Goal: Transaction & Acquisition: Purchase product/service

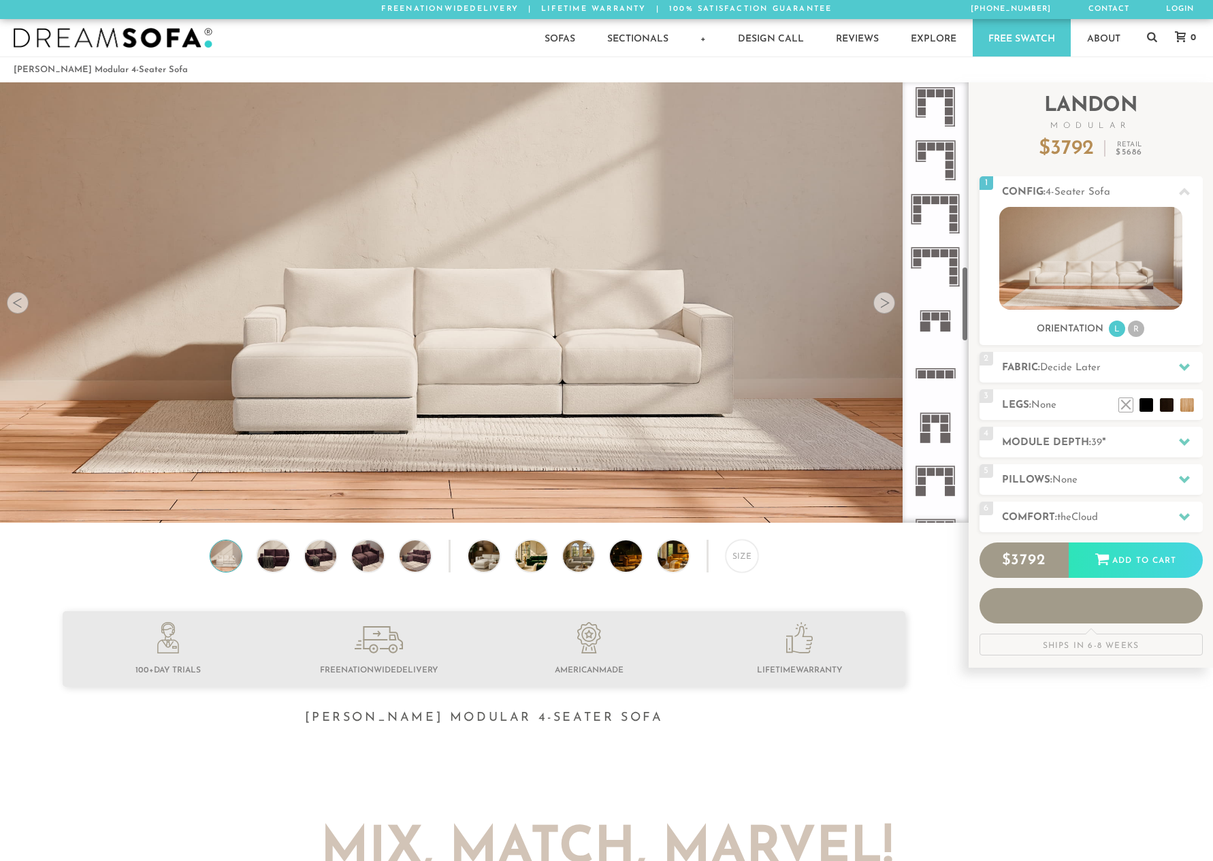
scroll to position [1083, 0]
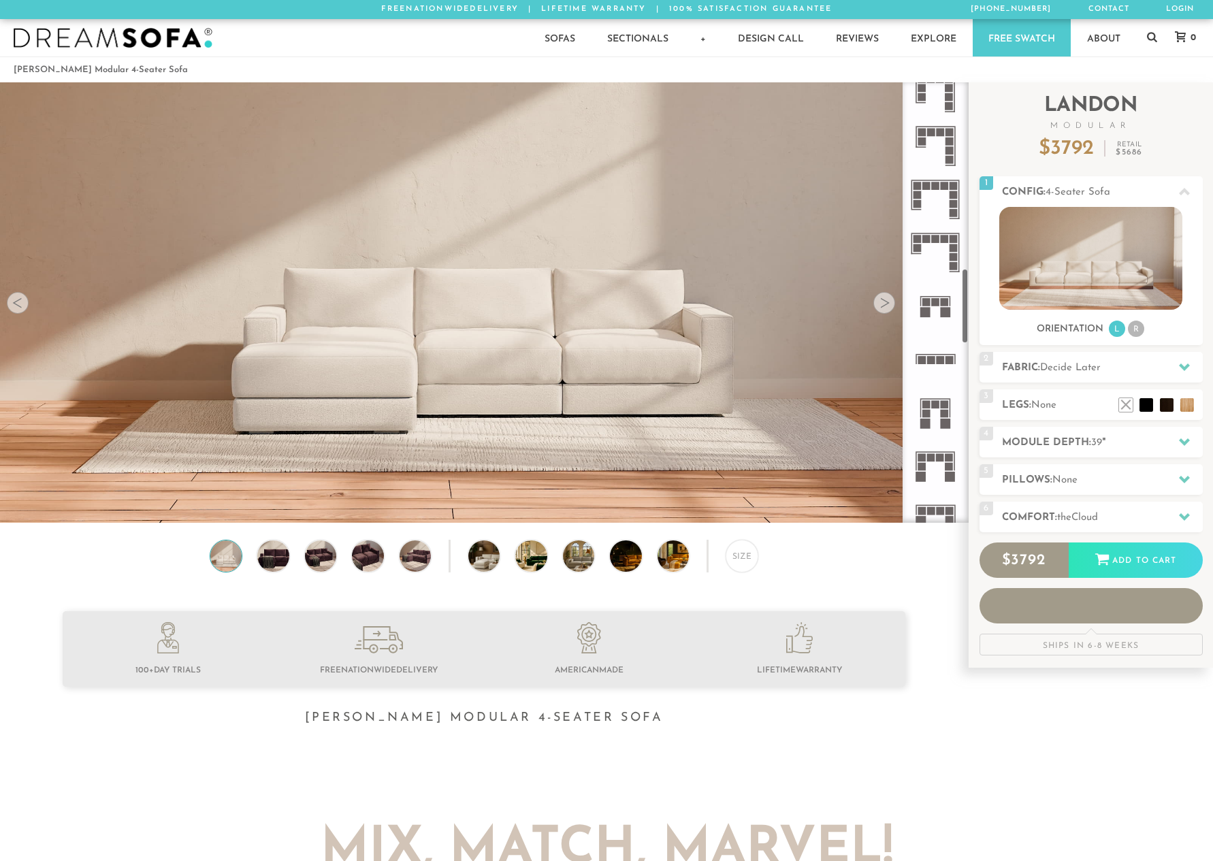
click at [935, 232] on icon at bounding box center [935, 252] width 53 height 53
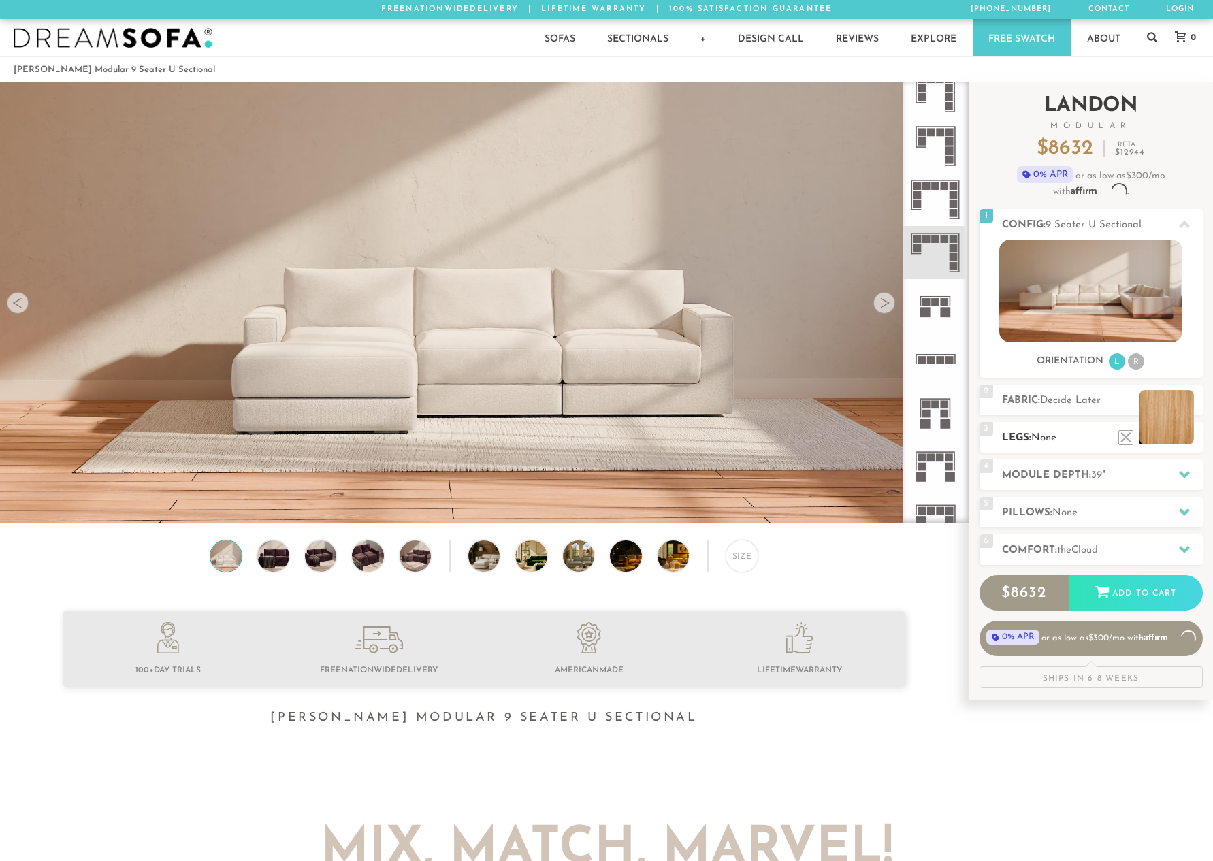
click at [1185, 441] on li at bounding box center [1167, 417] width 54 height 54
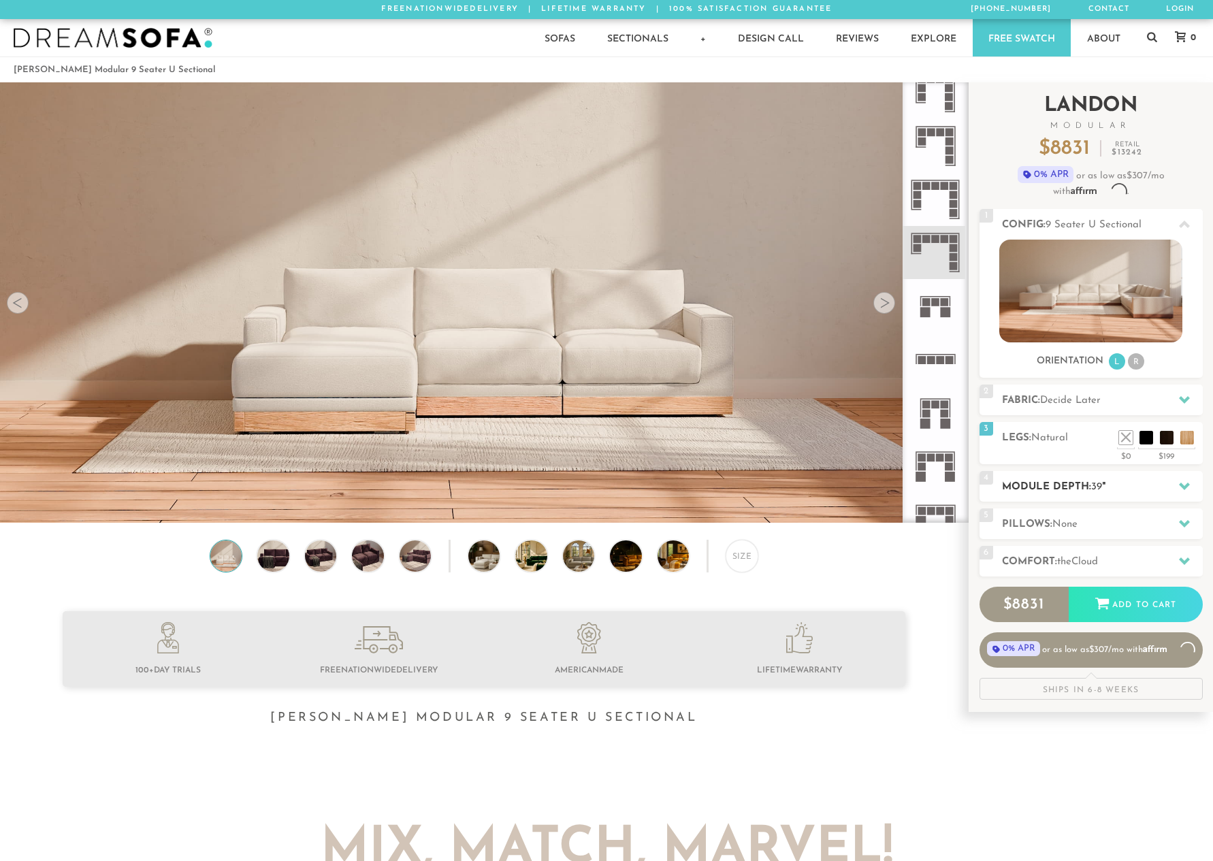
click at [1092, 492] on h2 "Module Depth: 39 "" at bounding box center [1102, 487] width 201 height 16
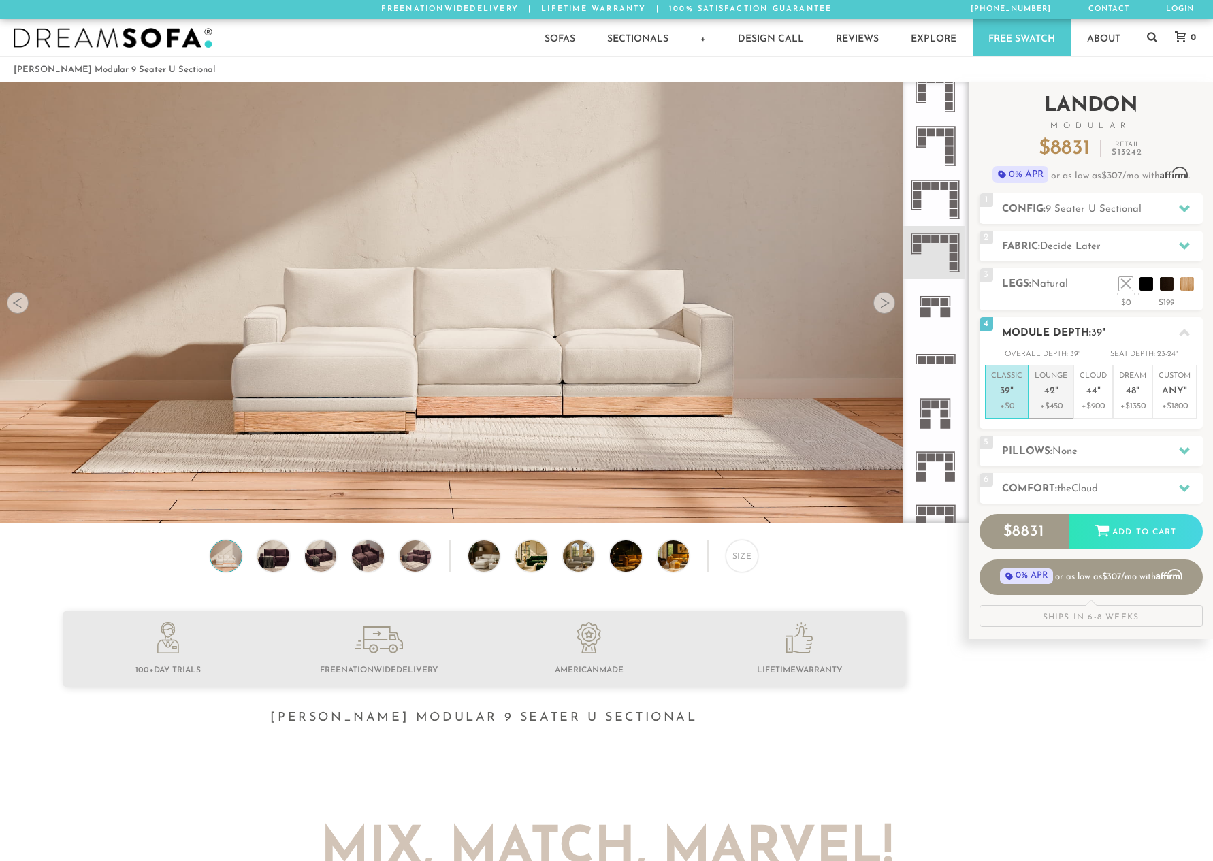
click at [1035, 401] on p "+$450" at bounding box center [1051, 406] width 33 height 12
click at [1006, 396] on span "39" at bounding box center [1005, 392] width 10 height 12
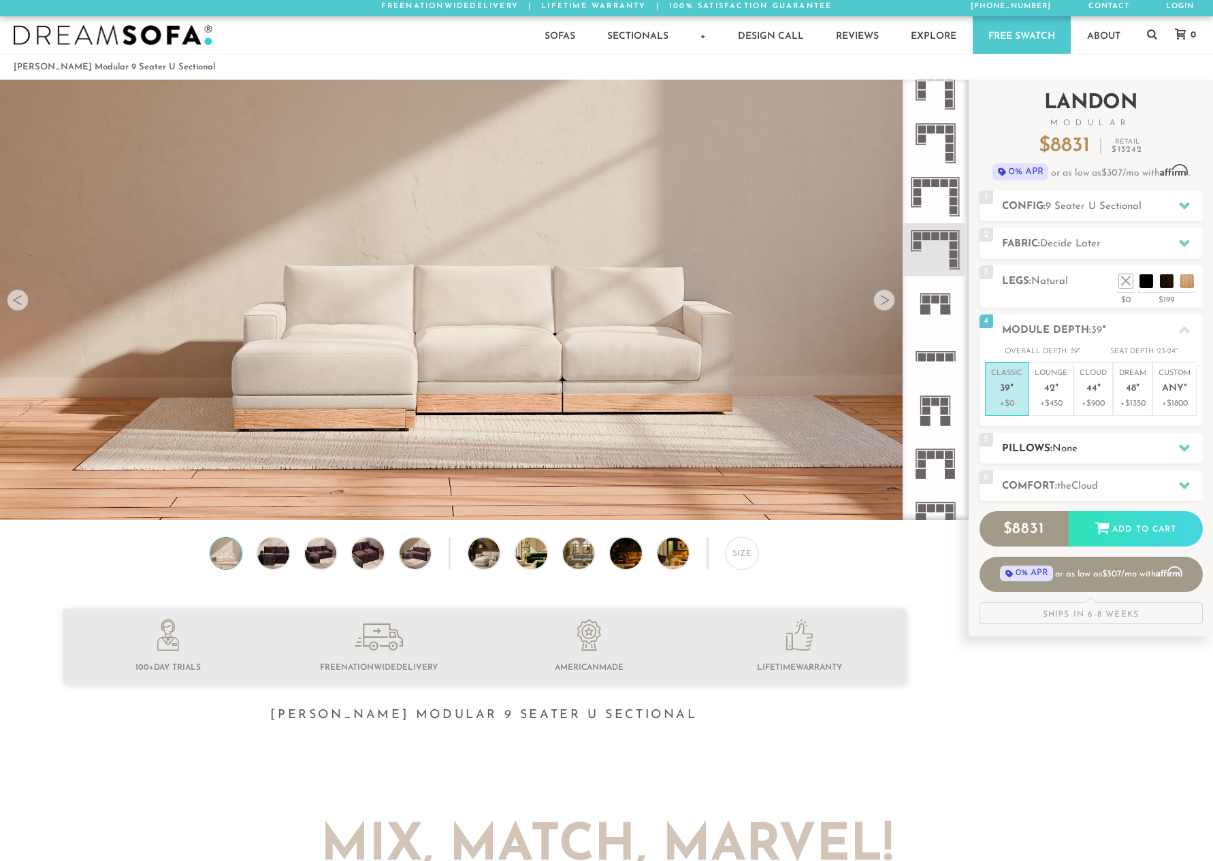
click at [1031, 443] on h2 "Pillows: None" at bounding box center [1102, 449] width 201 height 16
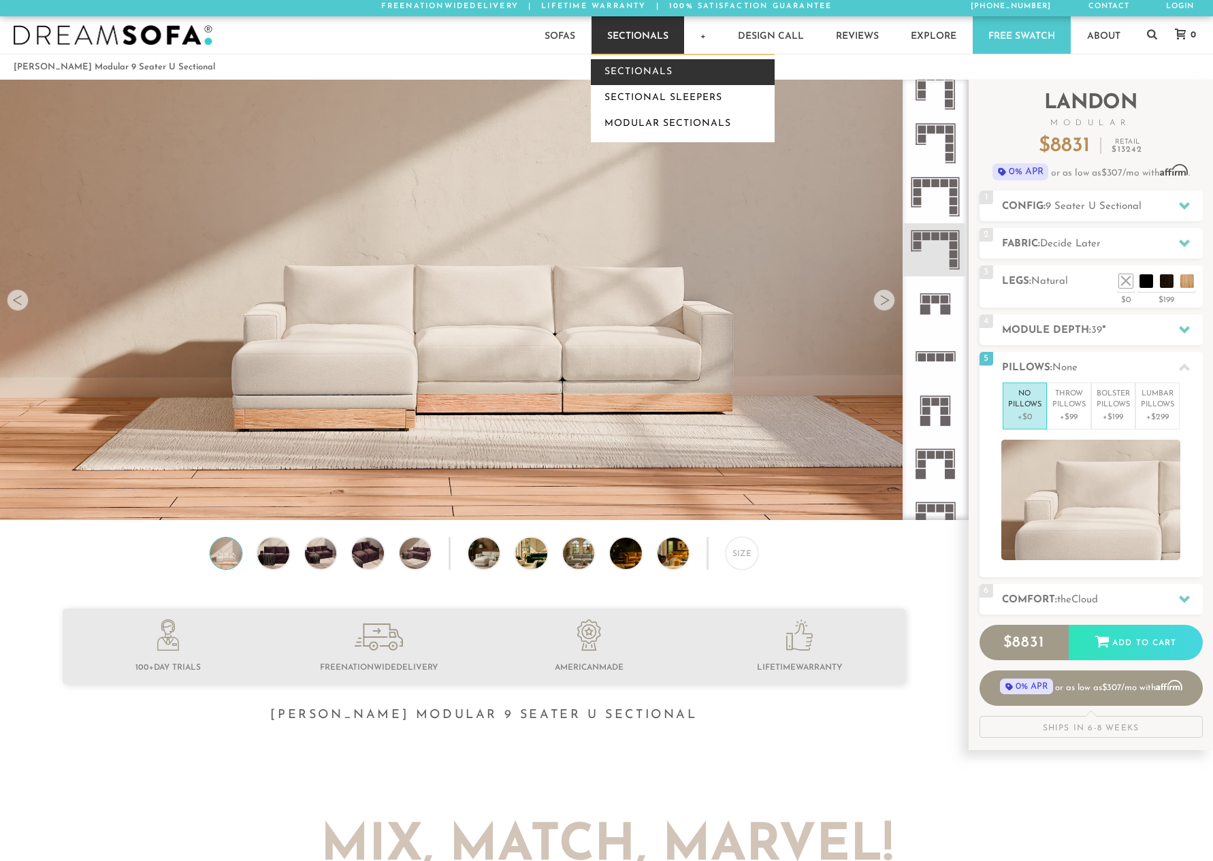
click at [625, 69] on link "Sectionals" at bounding box center [683, 72] width 184 height 26
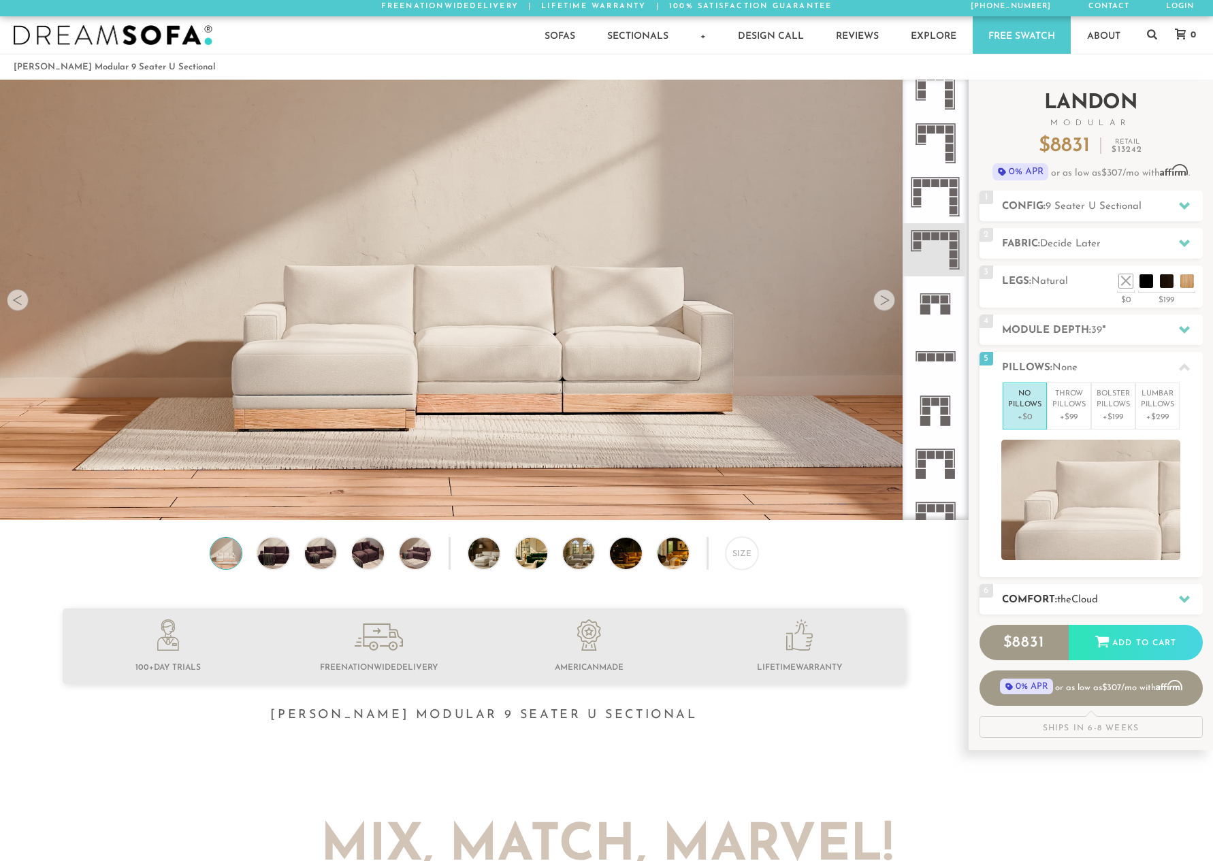
click at [1073, 592] on h2 "Comfort: the Cloud" at bounding box center [1102, 600] width 201 height 16
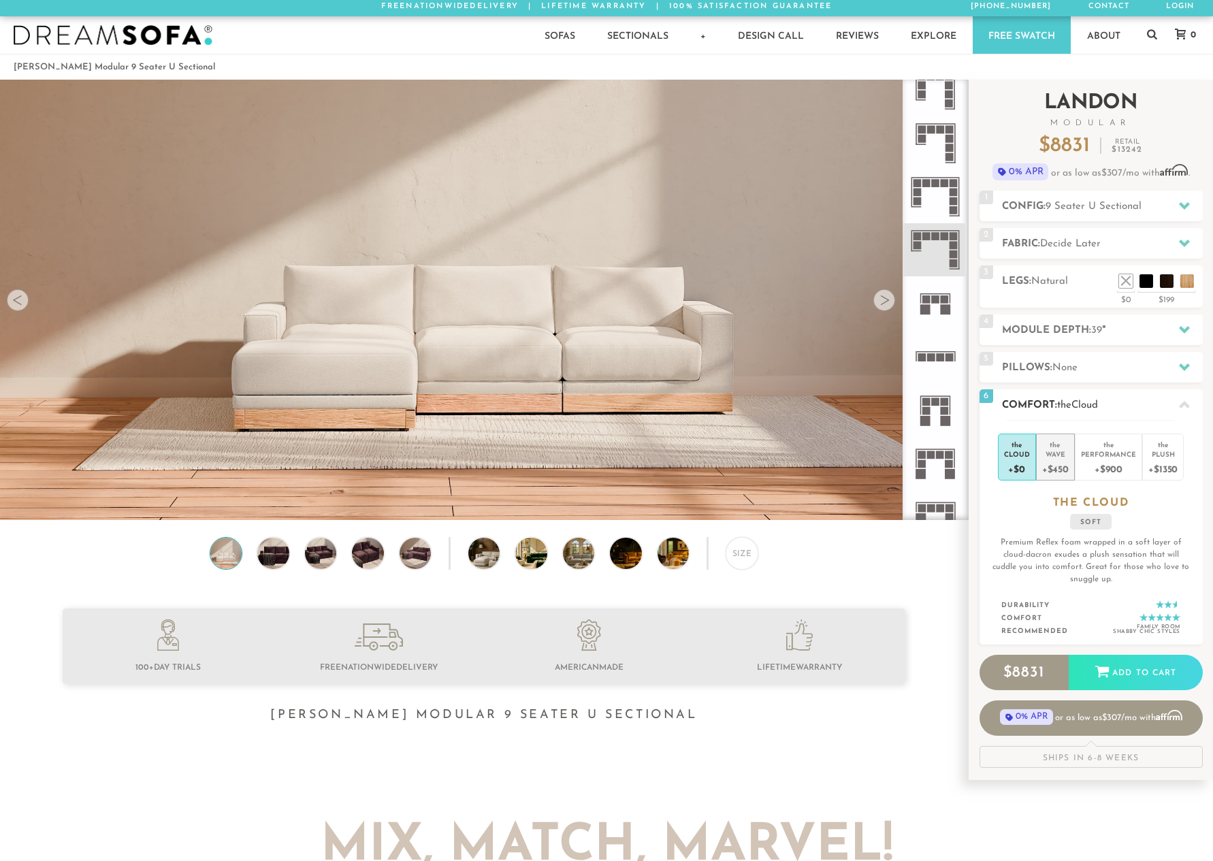
click at [1052, 453] on div "Wave" at bounding box center [1055, 454] width 27 height 10
click at [1156, 449] on div "Plush" at bounding box center [1163, 454] width 29 height 10
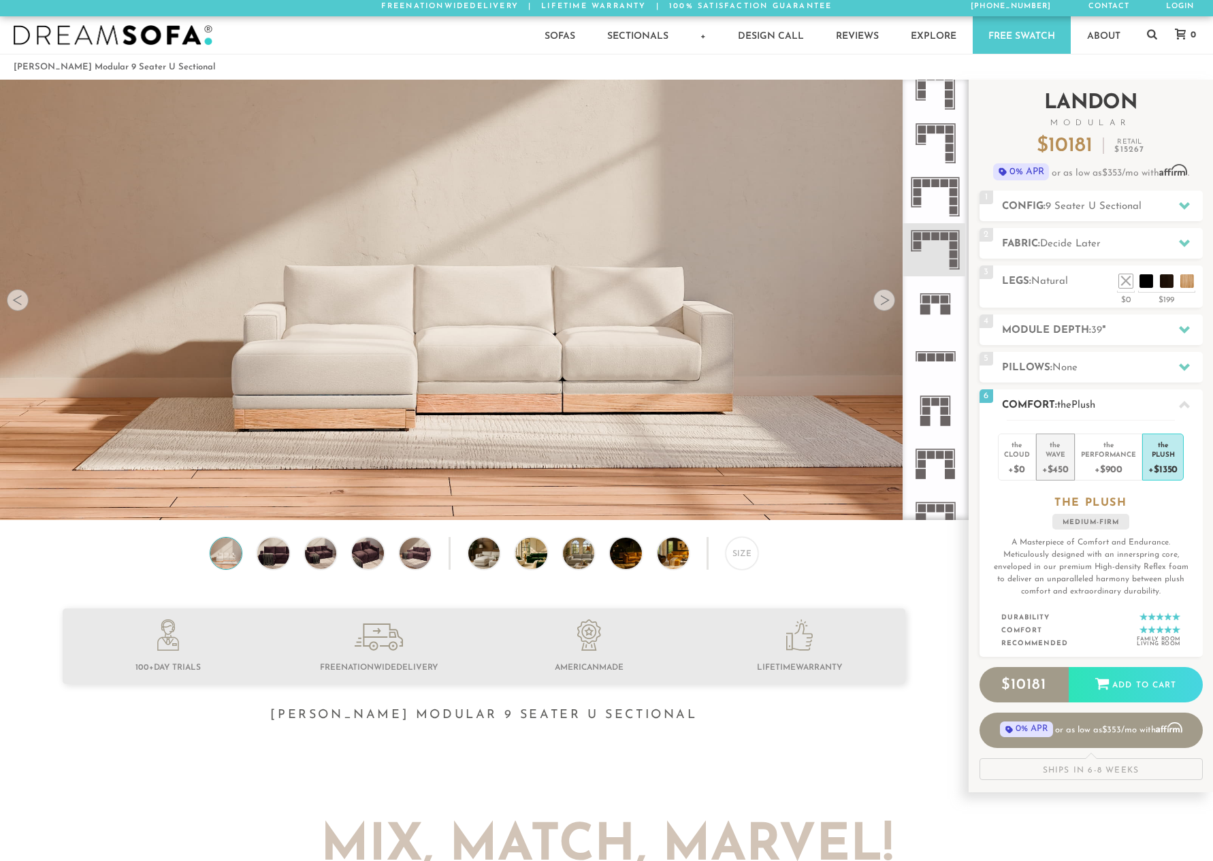
click at [1052, 451] on div "Wave" at bounding box center [1055, 454] width 27 height 10
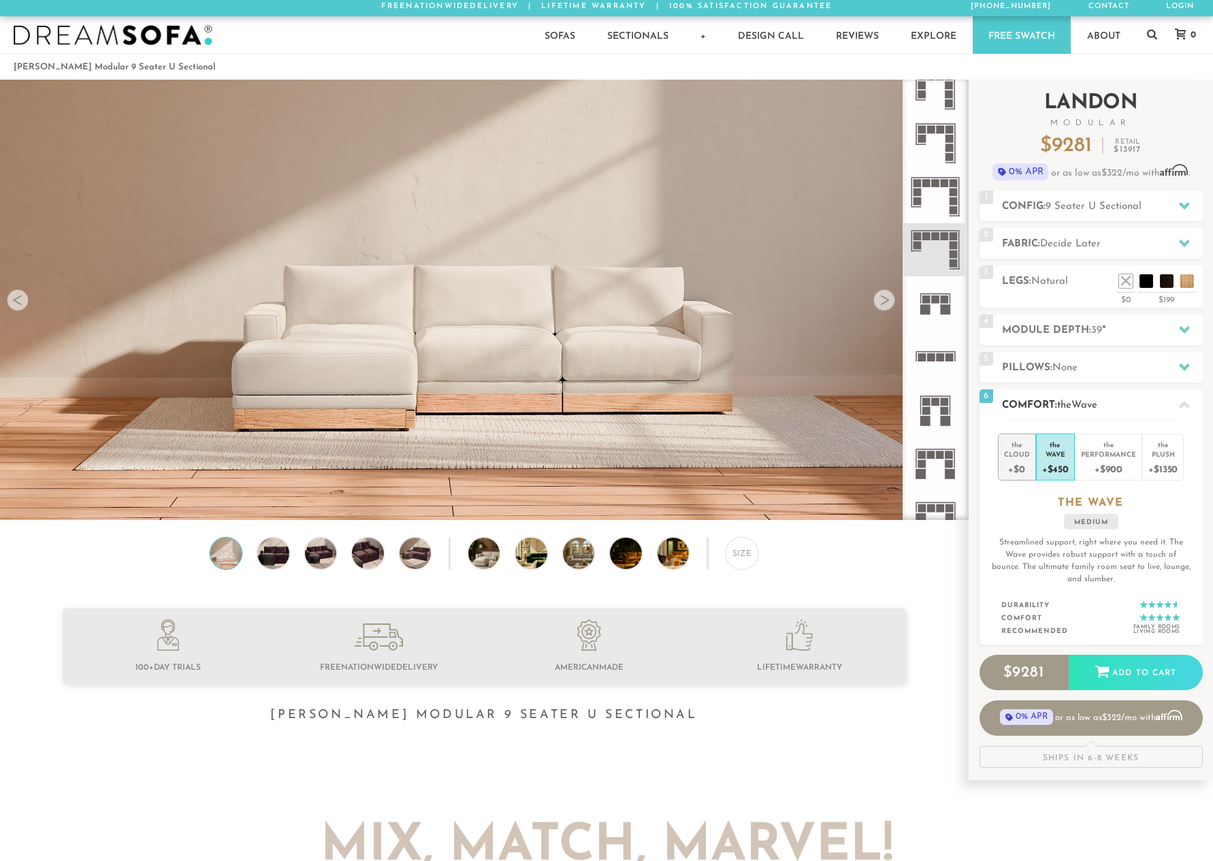
click at [1007, 453] on div "Cloud" at bounding box center [1017, 454] width 26 height 10
click at [1047, 452] on div "Wave" at bounding box center [1055, 454] width 27 height 10
click at [1021, 453] on div "Cloud" at bounding box center [1017, 454] width 26 height 10
click at [1056, 451] on div "Wave" at bounding box center [1055, 454] width 27 height 10
click at [1036, 452] on li "the Cloud +$0" at bounding box center [1017, 457] width 38 height 47
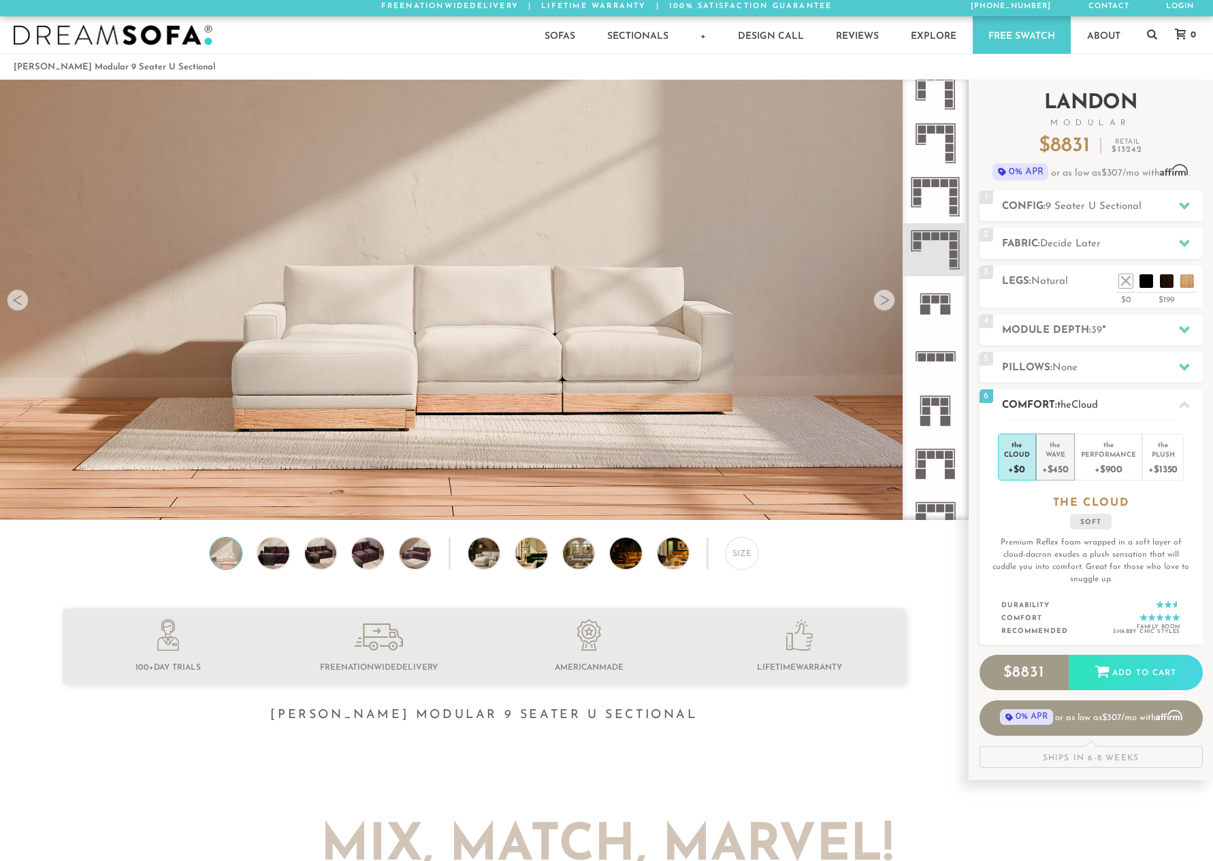
click at [1064, 453] on div "Wave" at bounding box center [1055, 454] width 27 height 10
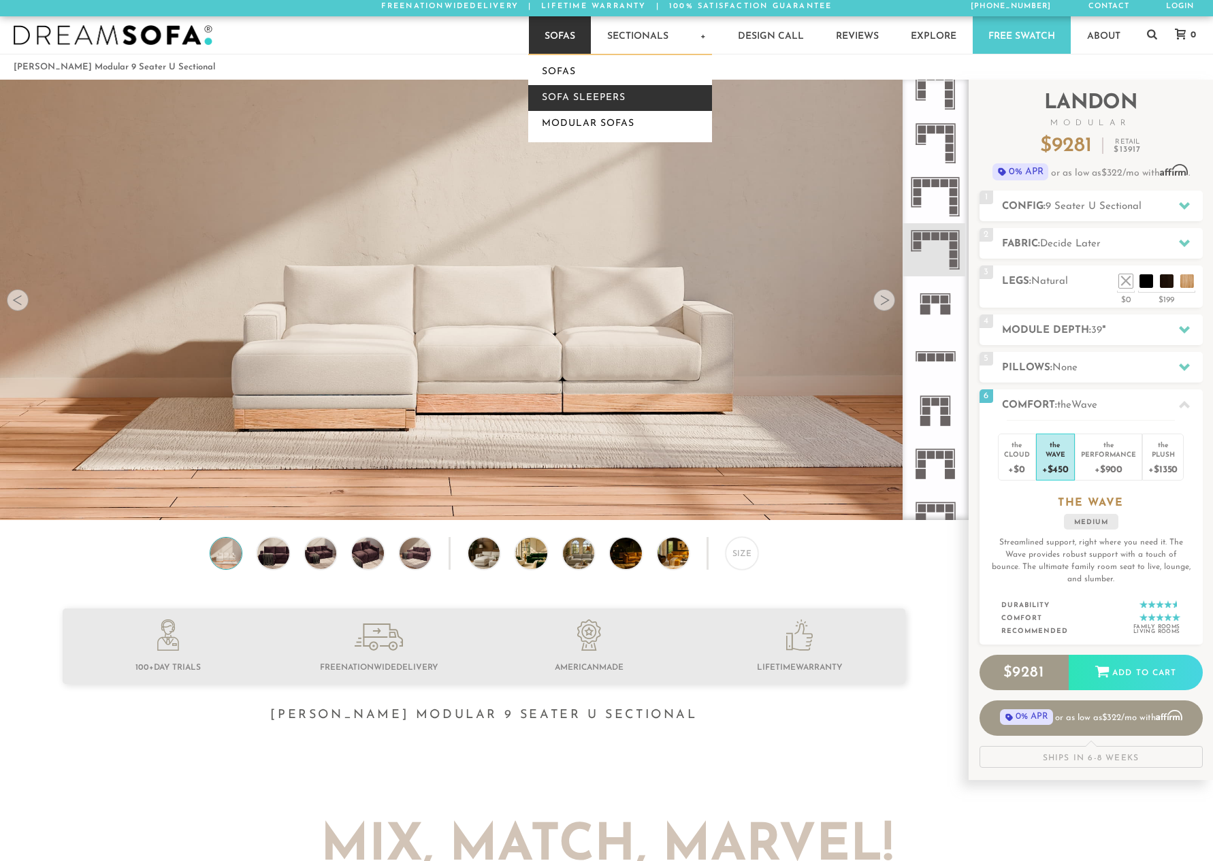
click at [584, 95] on link "Sofa Sleepers" at bounding box center [620, 98] width 184 height 26
